Goal: Task Accomplishment & Management: Manage account settings

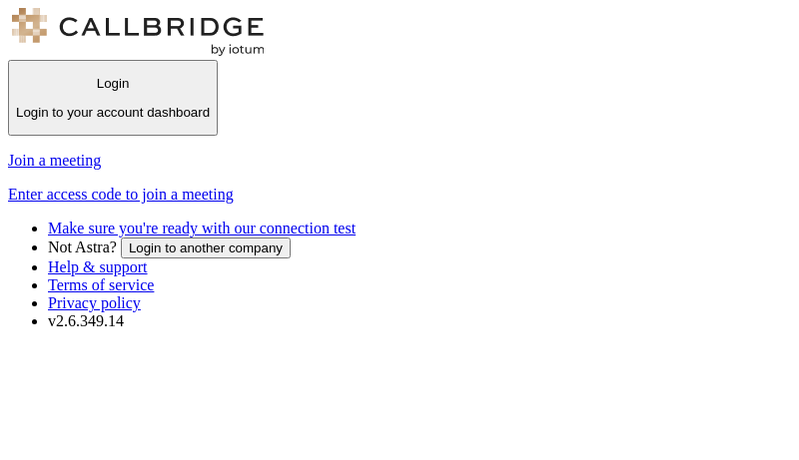
click at [210, 91] on p "Login" at bounding box center [113, 83] width 194 height 15
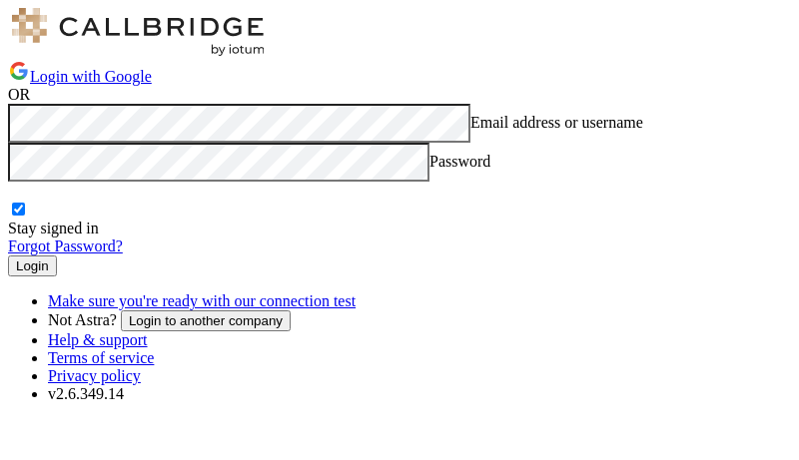
click at [57, 277] on button "Login" at bounding box center [32, 266] width 49 height 21
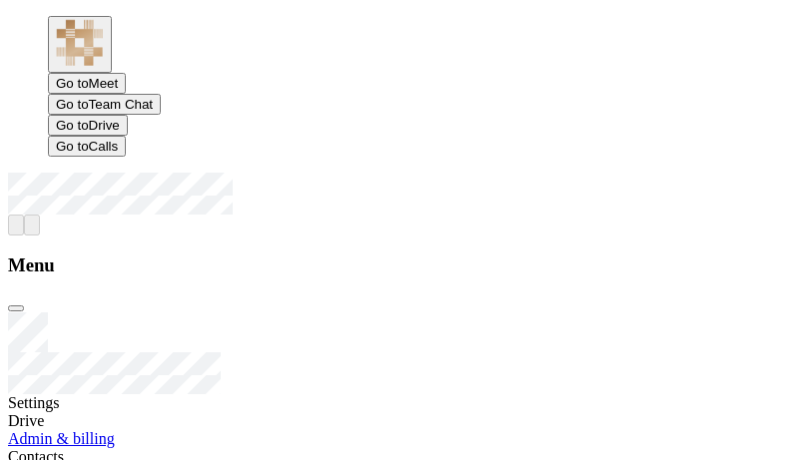
click at [115, 430] on link "Admin & billing" at bounding box center [61, 438] width 107 height 17
